Goal: Check status: Check status

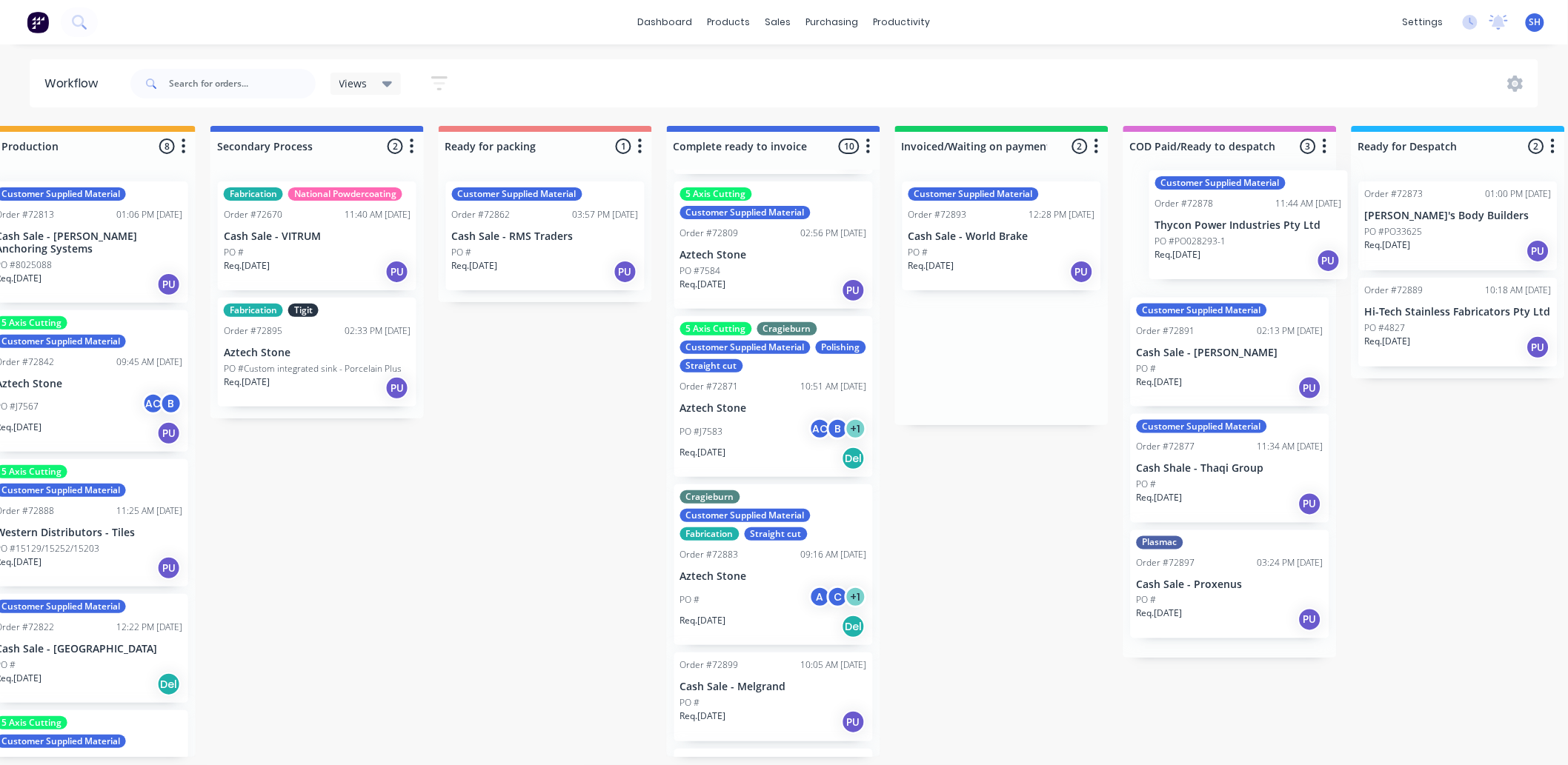
scroll to position [0, 741]
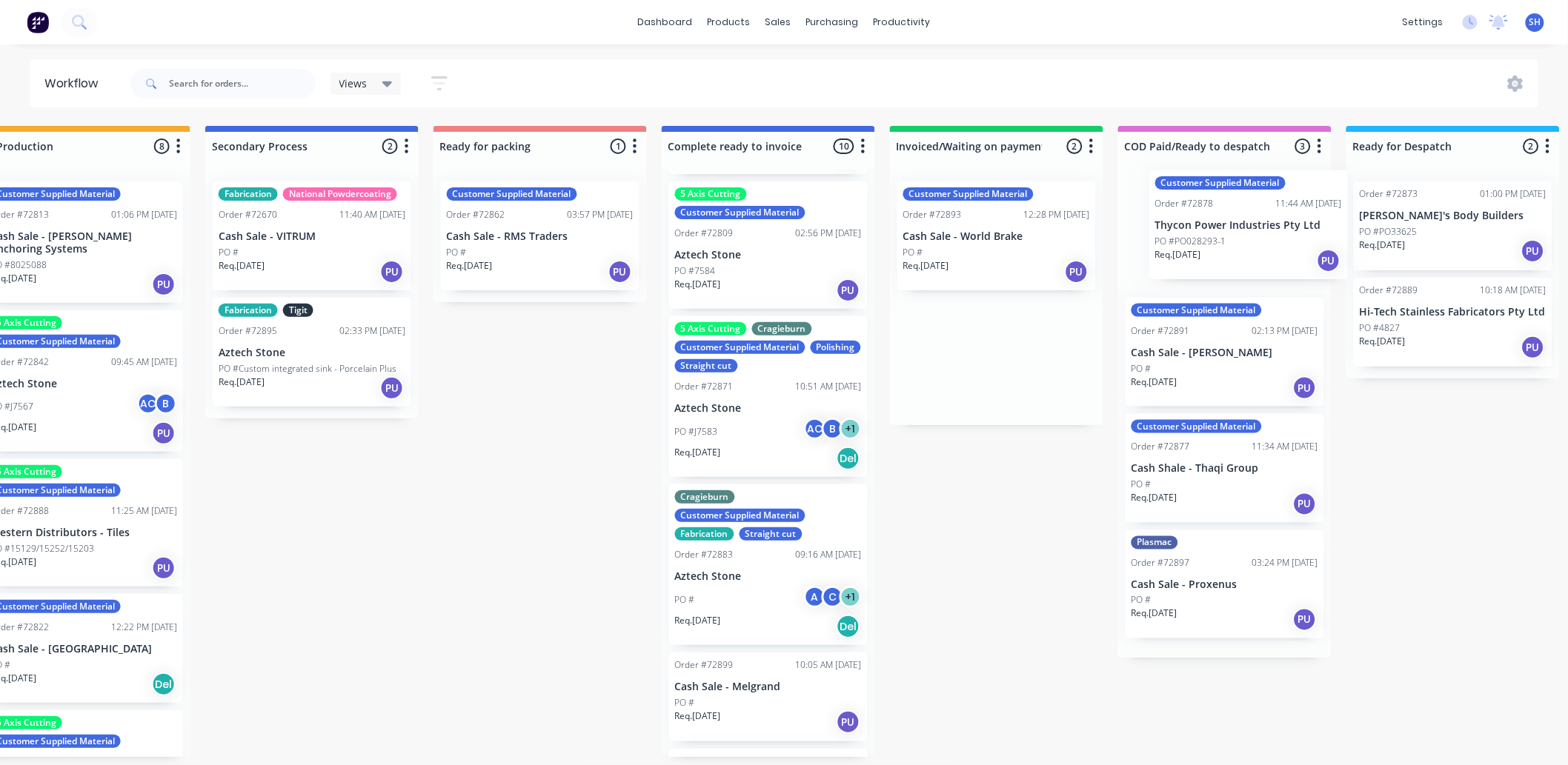
drag, startPoint x: 1162, startPoint y: 267, endPoint x: 1213, endPoint y: 256, distance: 52.2
click at [1213, 256] on div "Submitted 1 Status colour #273444 hex #273444 Save Cancel Summaries Total order…" at bounding box center [592, 441] width 2686 height 631
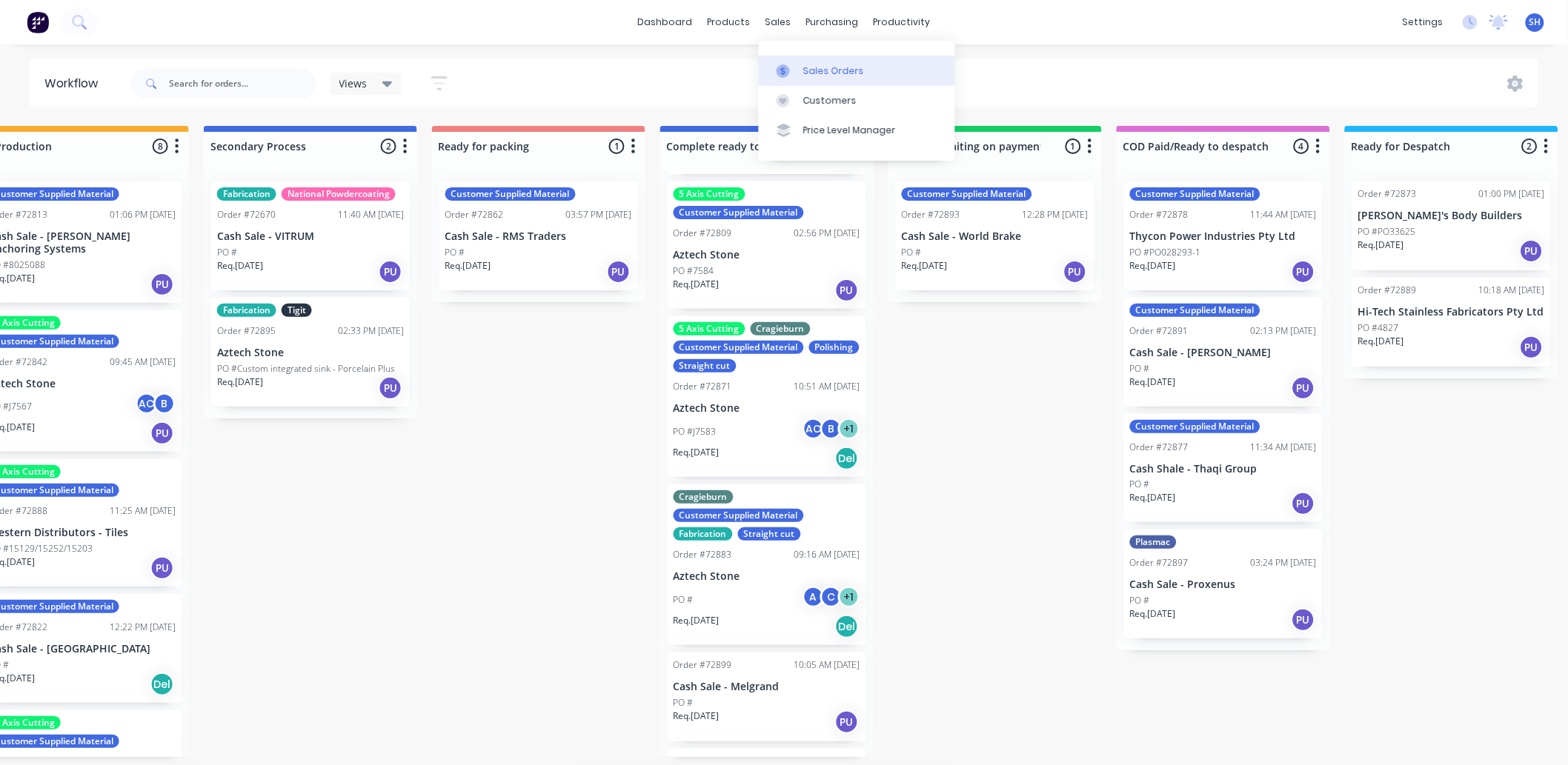
click at [804, 70] on div "Sales Orders" at bounding box center [833, 71] width 60 height 13
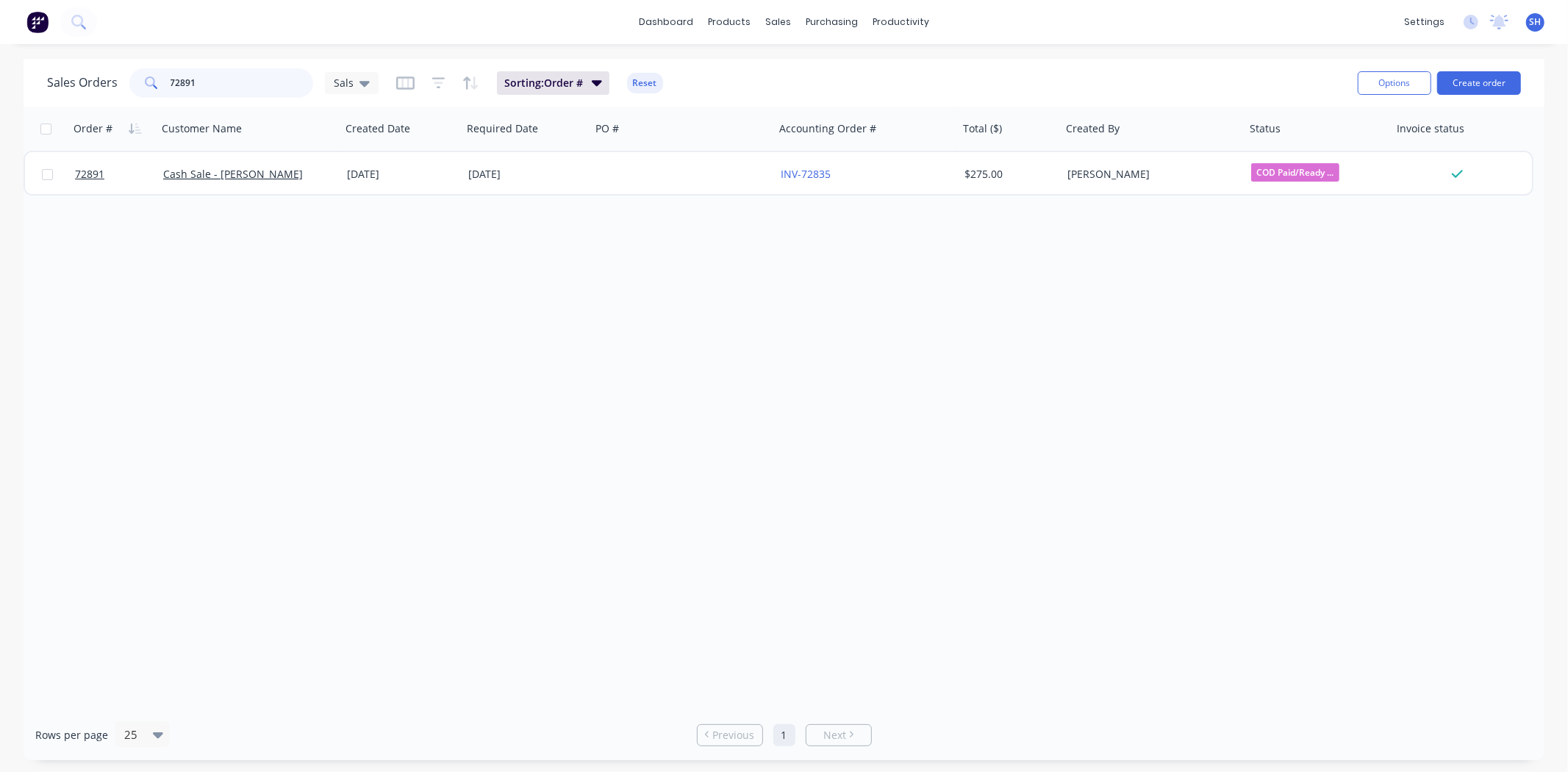
drag, startPoint x: 213, startPoint y: 81, endPoint x: 150, endPoint y: 91, distance: 63.8
click at [150, 91] on div "72891" at bounding box center [221, 83] width 184 height 30
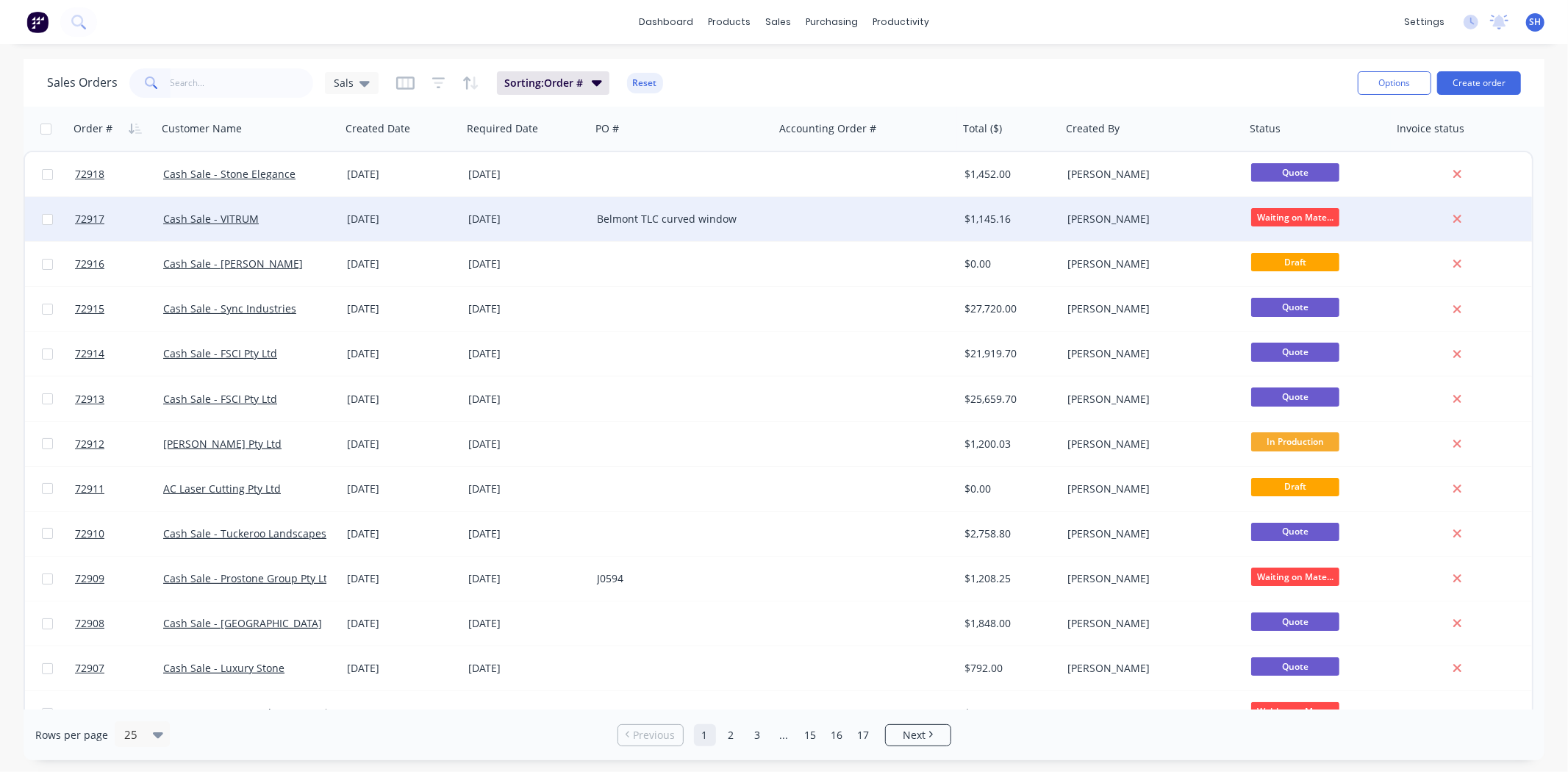
click at [545, 215] on div "[DATE]" at bounding box center [527, 220] width 117 height 15
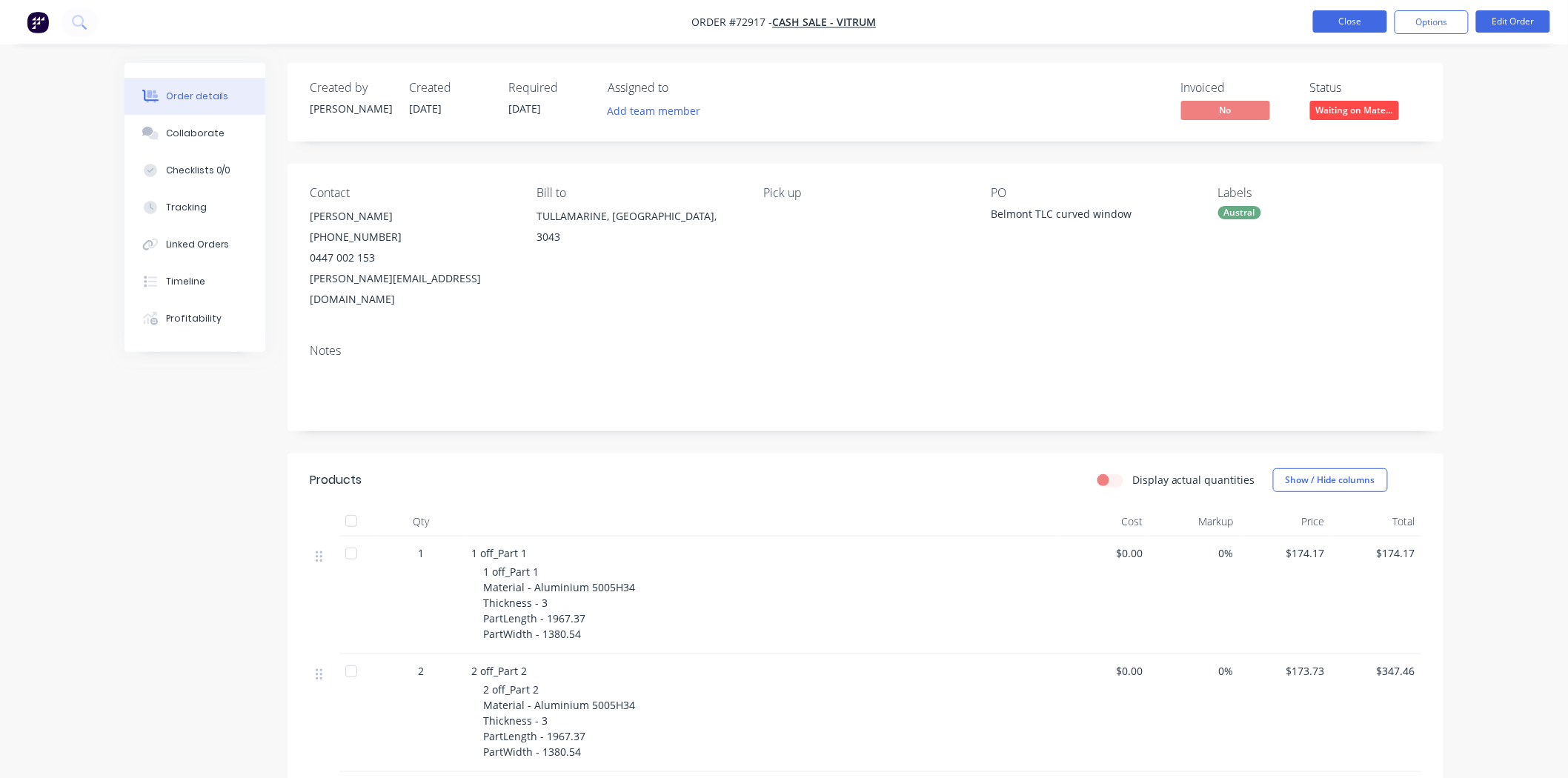
click at [1332, 30] on button "Close" at bounding box center [1349, 22] width 74 height 22
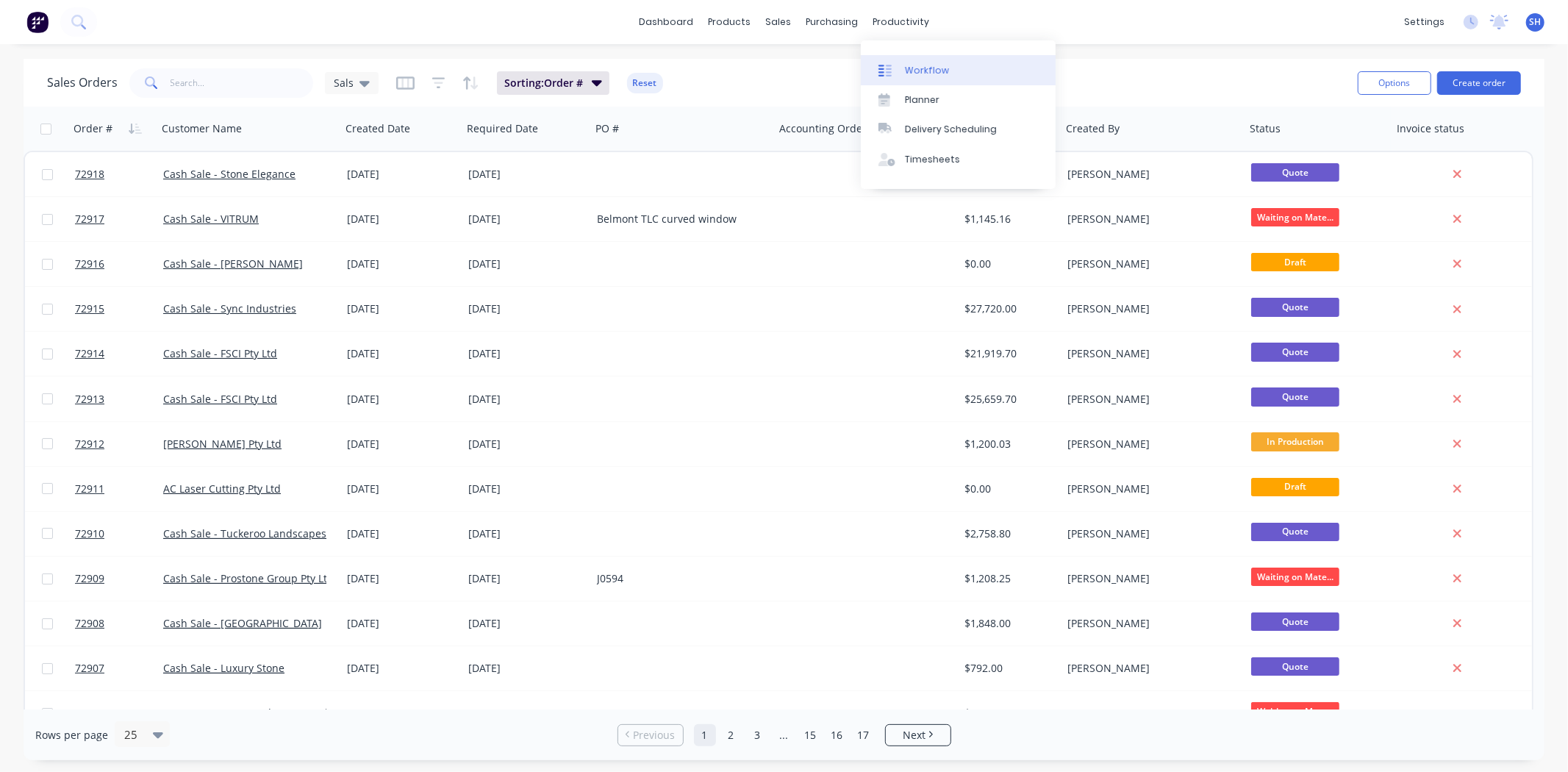
click at [918, 69] on div "Workflow" at bounding box center [927, 71] width 44 height 13
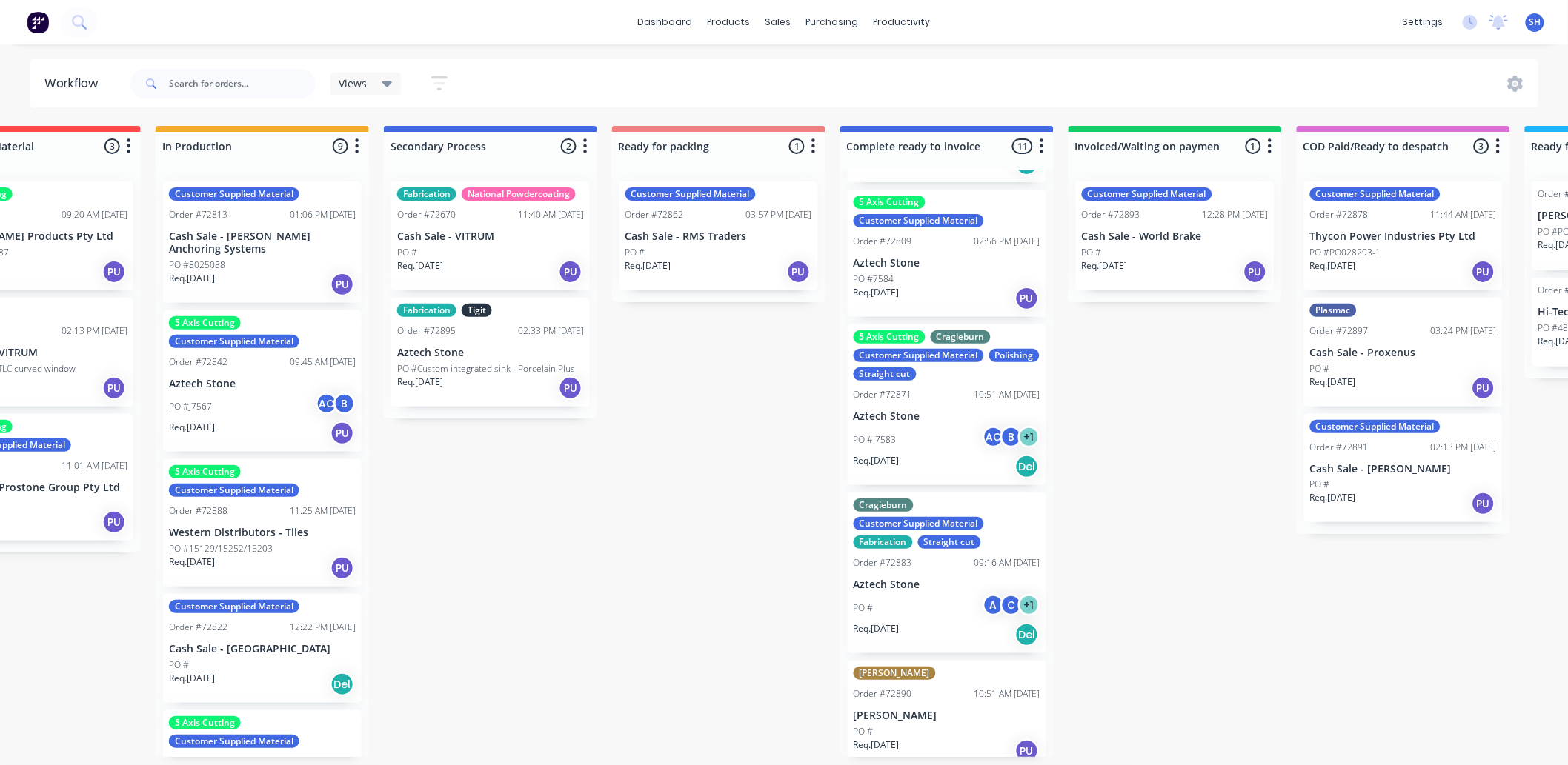
scroll to position [411, 0]
click at [1192, 620] on div "Submitted 1 Status colour #273444 hex #273444 Save Cancel Summaries Total order…" at bounding box center [770, 441] width 2686 height 631
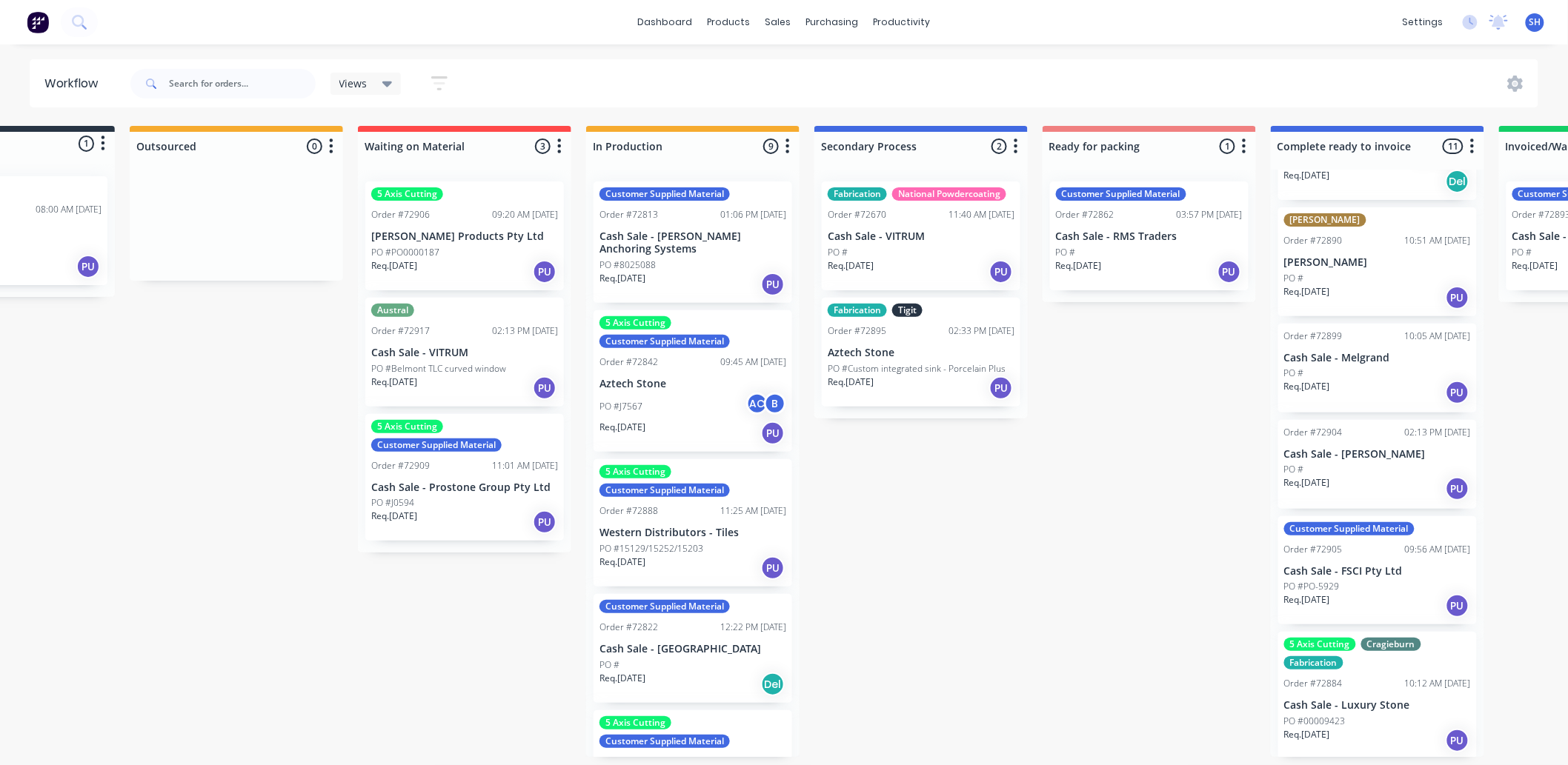
scroll to position [0, 130]
click at [803, 60] on link "Sales Orders" at bounding box center [857, 70] width 196 height 30
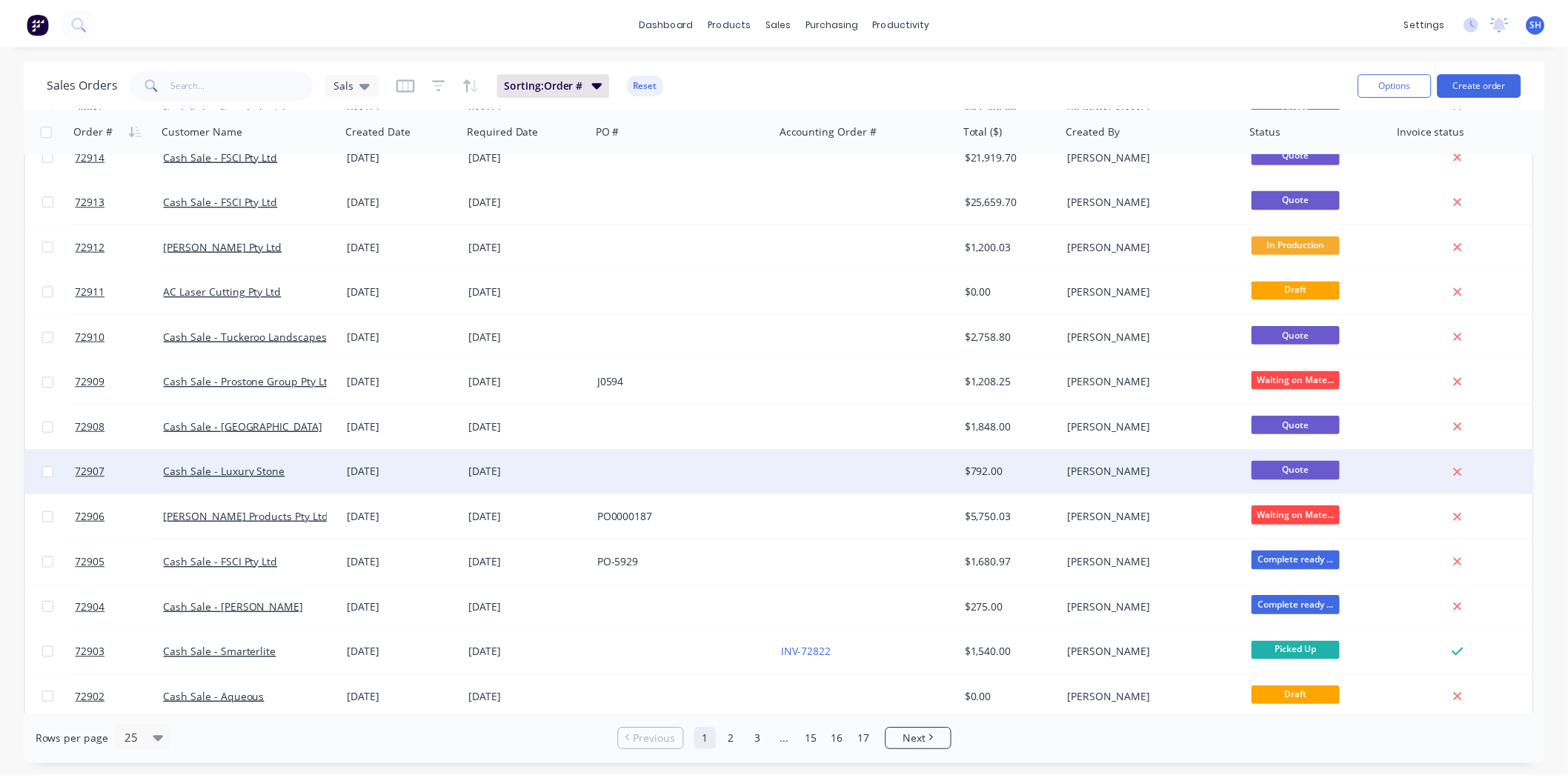
scroll to position [165, 0]
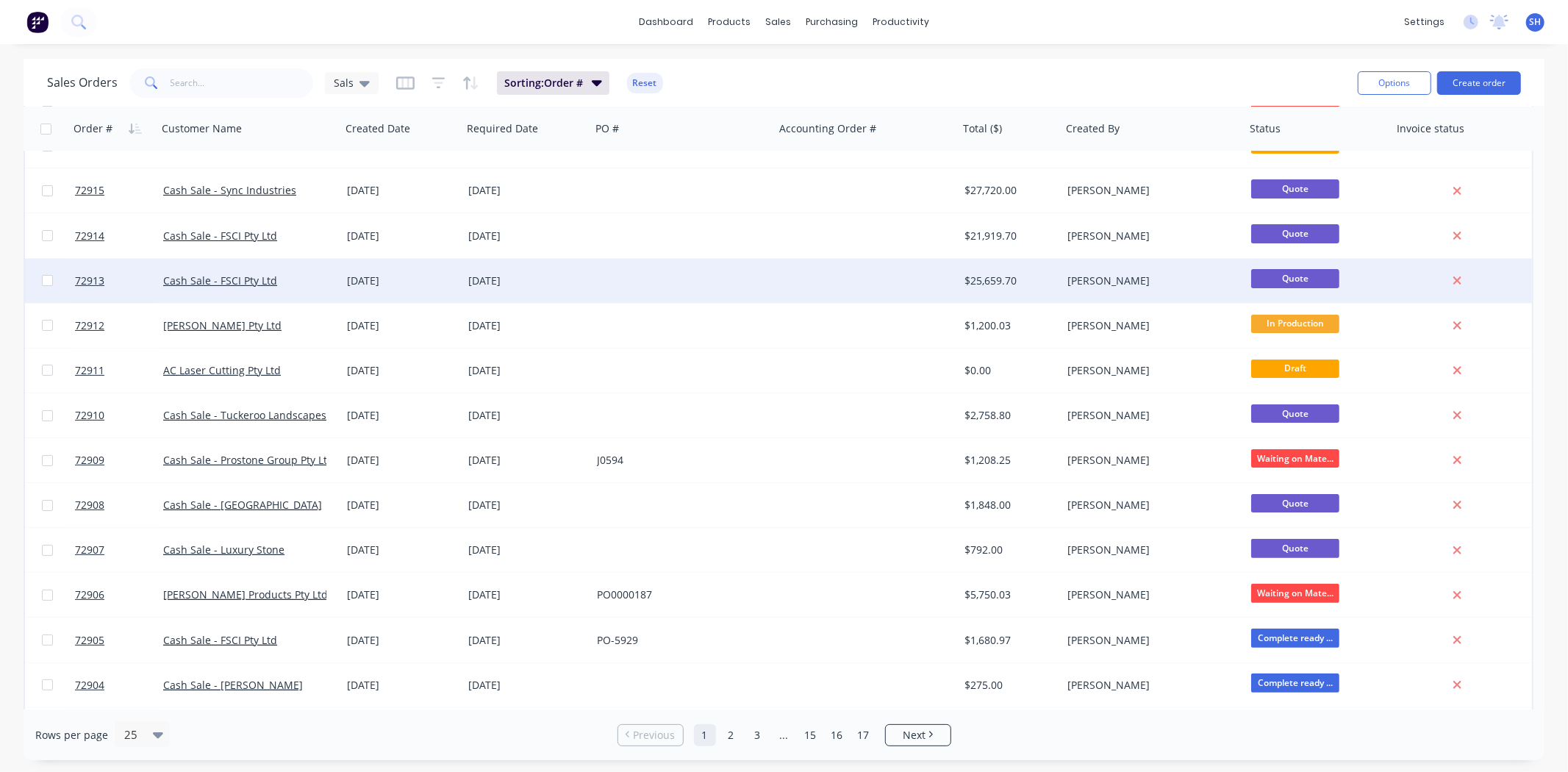
click at [712, 278] on div at bounding box center [683, 281] width 184 height 44
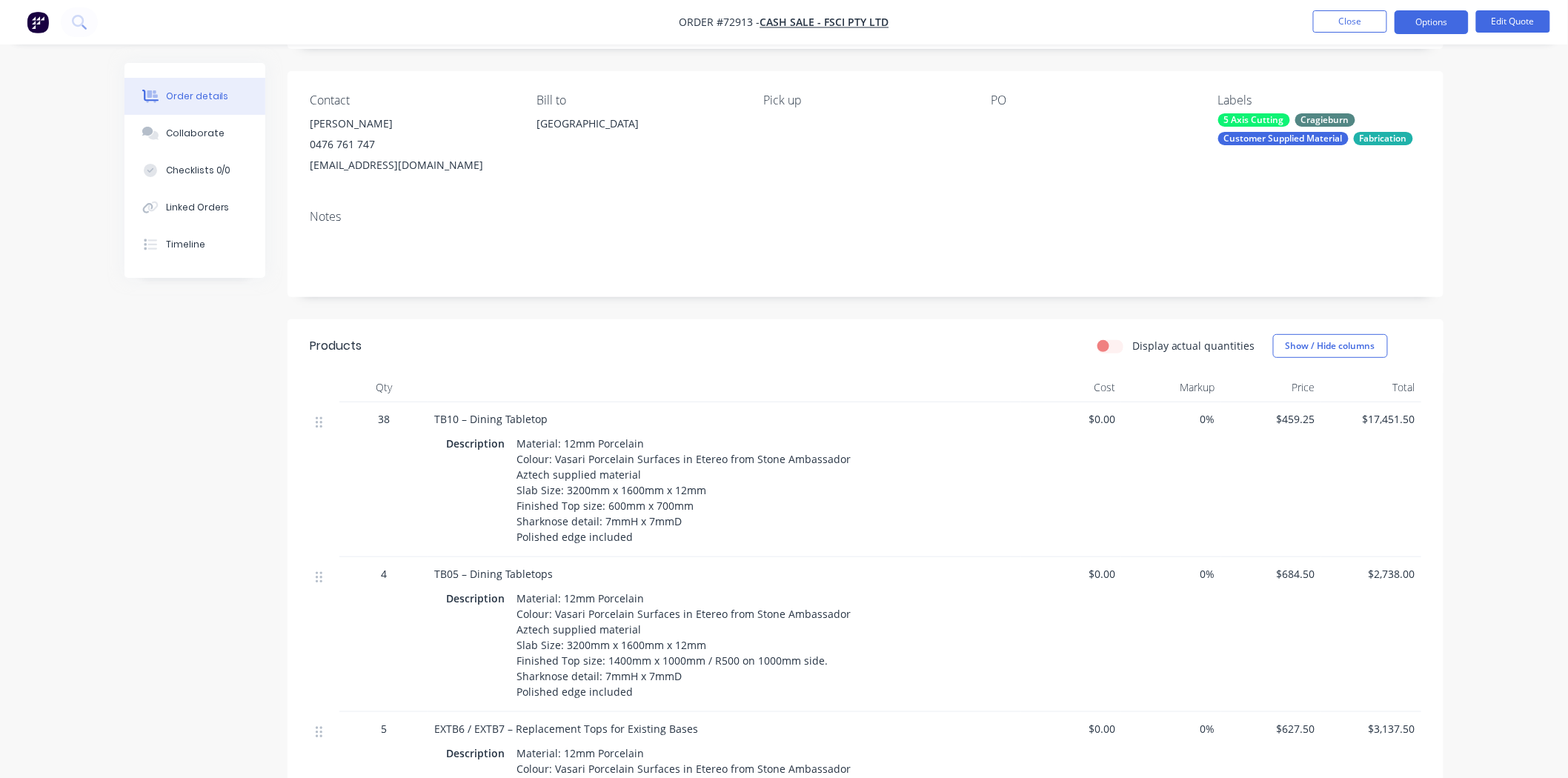
scroll to position [90, 0]
click at [1348, 25] on button "Close" at bounding box center [1349, 22] width 74 height 22
